Goal: Task Accomplishment & Management: Manage account settings

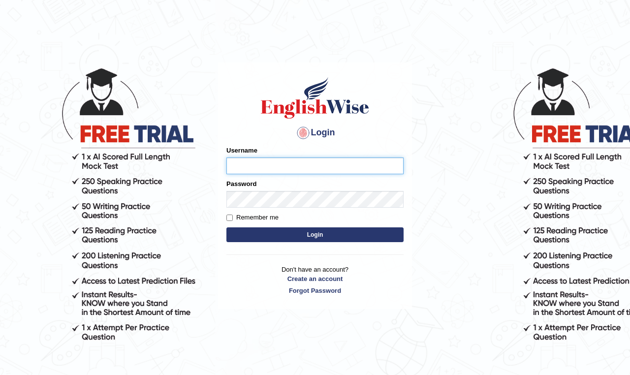
type input "GarimaK"
click at [232, 216] on label "Remember me" at bounding box center [252, 218] width 52 height 10
click at [232, 216] on input "Remember me" at bounding box center [229, 217] width 6 height 6
checkbox input "true"
click at [290, 236] on button "Login" at bounding box center [314, 234] width 177 height 15
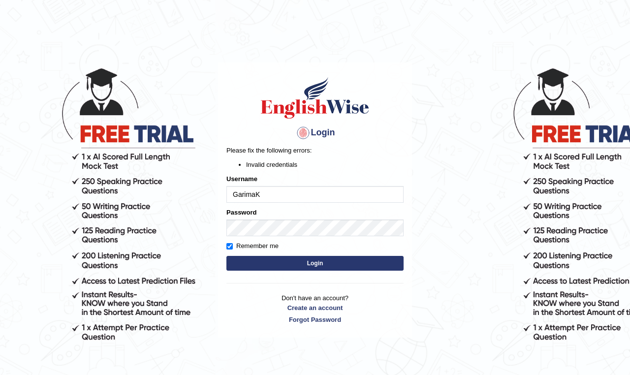
click at [397, 151] on p "Please fix the following errors:" at bounding box center [314, 150] width 177 height 9
click at [309, 264] on button "Login" at bounding box center [314, 263] width 177 height 15
click at [348, 156] on div "Please fix the following errors: Invalid credentials" at bounding box center [314, 158] width 177 height 24
click at [311, 262] on button "Login" at bounding box center [314, 263] width 177 height 15
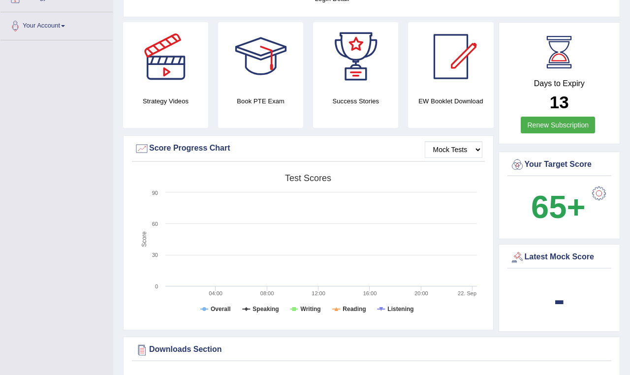
scroll to position [245, 0]
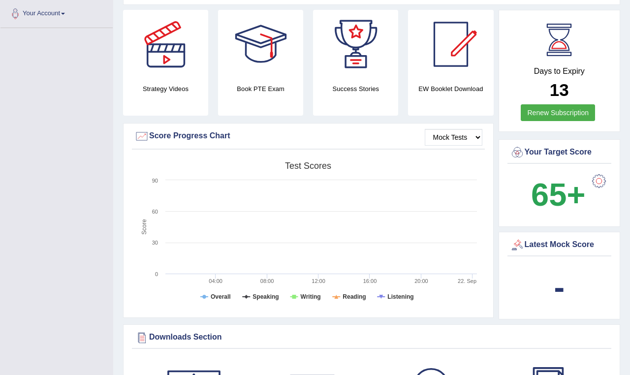
click at [181, 84] on h4 "Strategy Videos" at bounding box center [165, 89] width 85 height 10
click at [172, 56] on div at bounding box center [165, 44] width 69 height 69
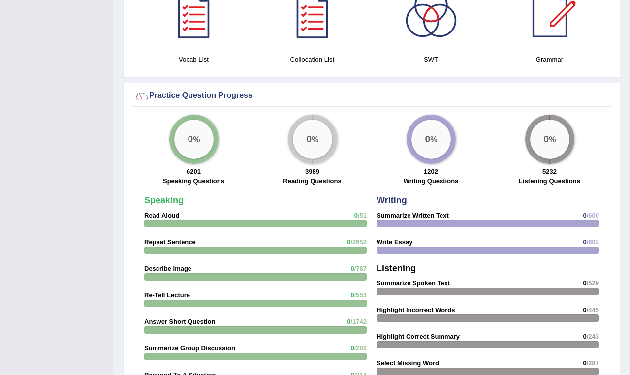
scroll to position [649, 0]
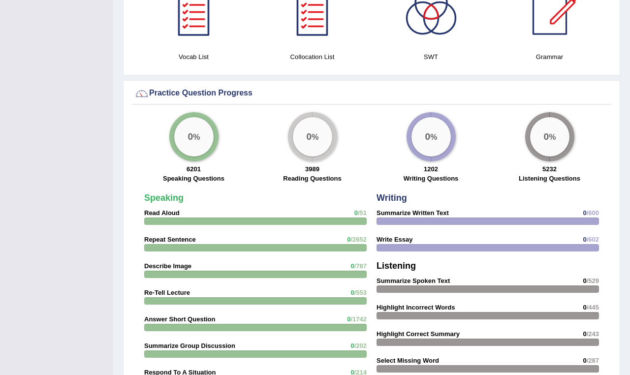
click at [164, 209] on strong "Read Aloud" at bounding box center [161, 212] width 35 height 7
click at [198, 127] on div "0 %" at bounding box center [193, 136] width 39 height 39
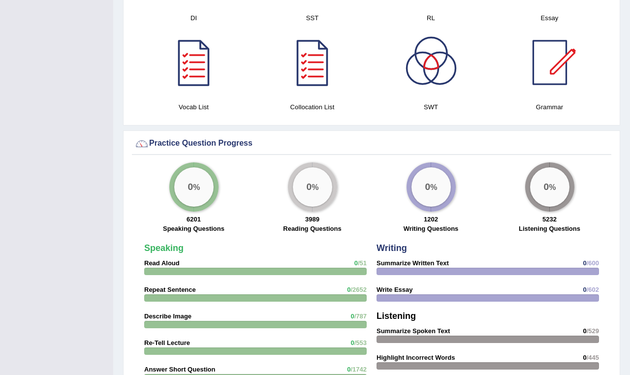
scroll to position [594, 0]
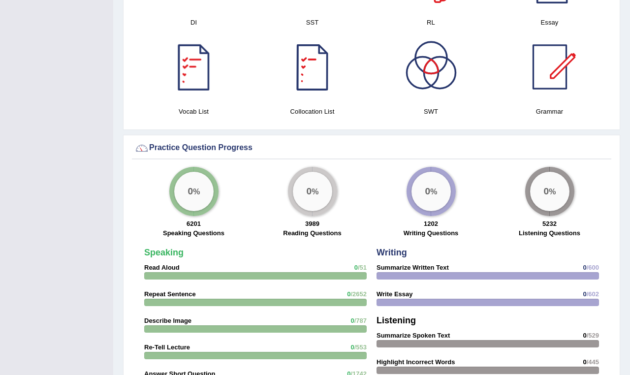
click at [307, 58] on div at bounding box center [312, 66] width 69 height 69
click at [197, 58] on div at bounding box center [193, 66] width 69 height 69
click at [548, 59] on div at bounding box center [549, 66] width 69 height 69
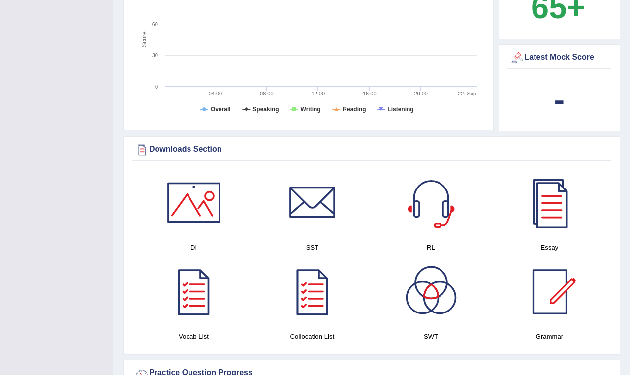
scroll to position [358, 0]
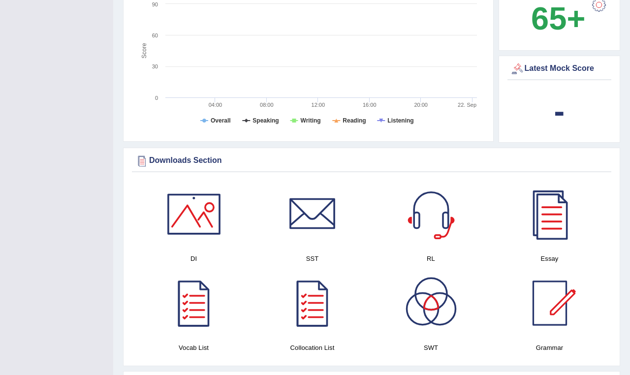
click at [200, 212] on div at bounding box center [193, 214] width 69 height 69
click at [206, 219] on div at bounding box center [193, 214] width 69 height 69
click at [202, 210] on div at bounding box center [193, 214] width 69 height 69
